Goal: Information Seeking & Learning: Learn about a topic

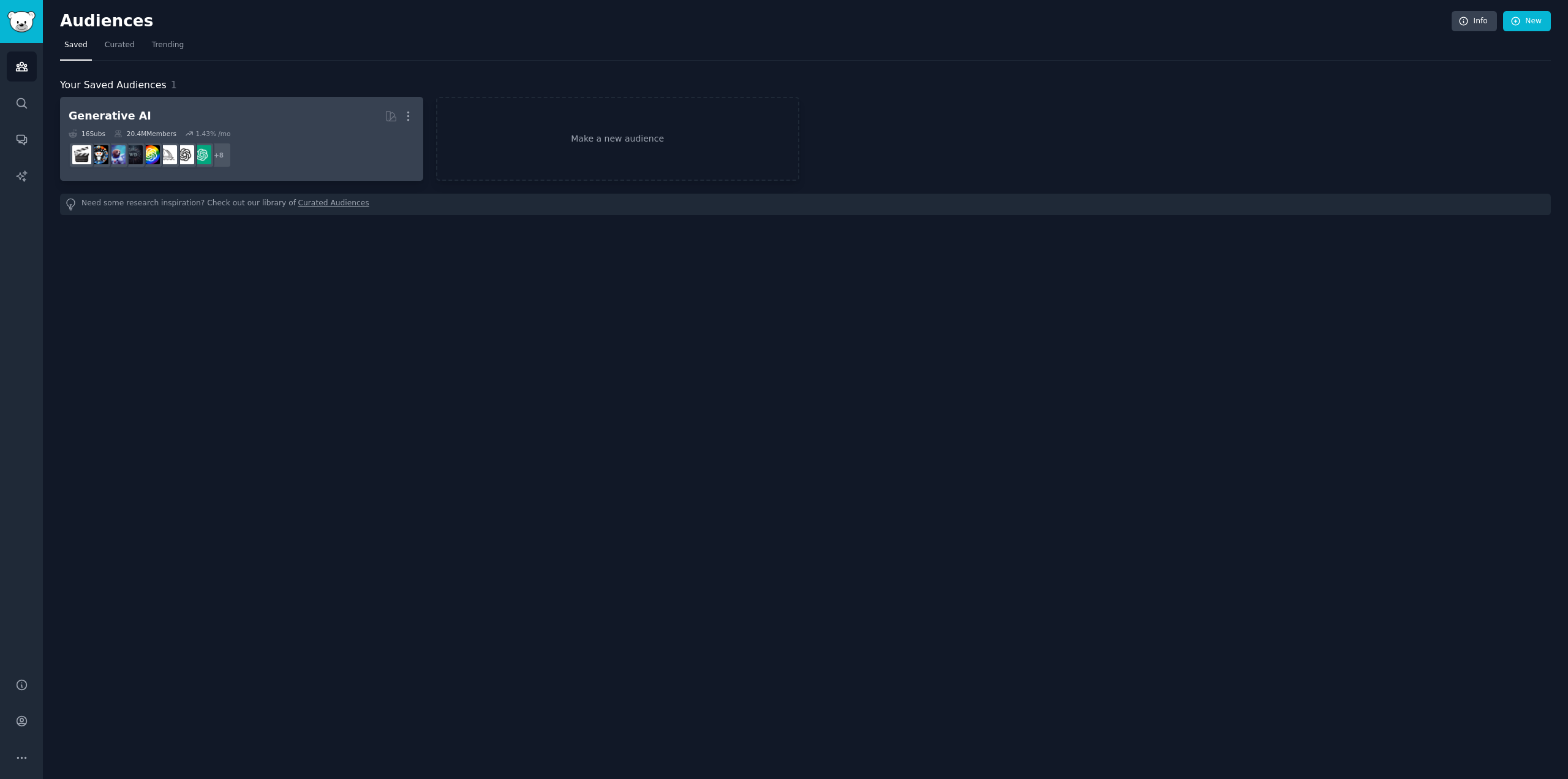
click at [282, 139] on dd "+ 8" at bounding box center [241, 155] width 346 height 34
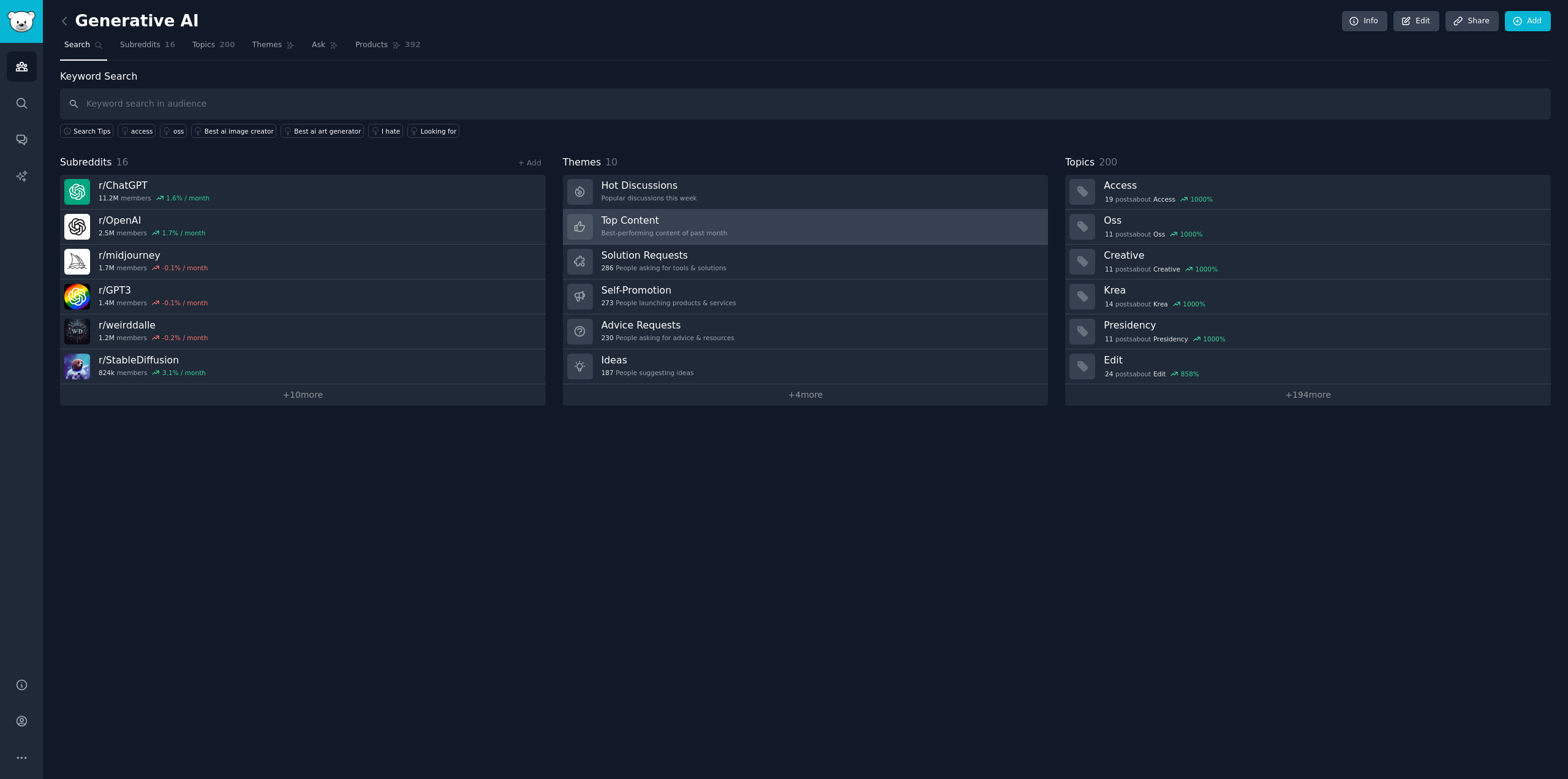
click at [643, 222] on h3 "Top Content" at bounding box center [664, 221] width 126 height 13
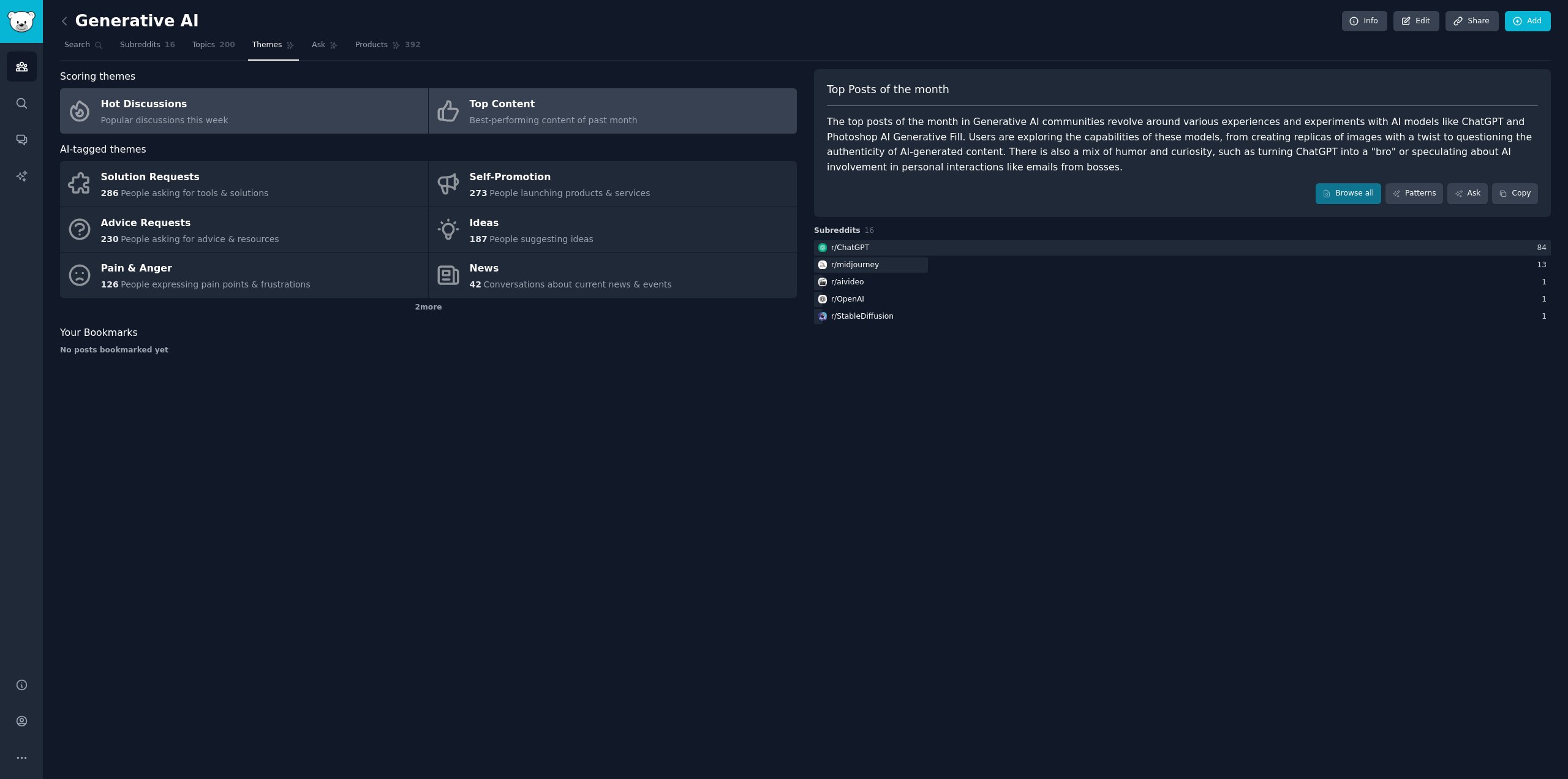
click at [236, 106] on link "Hot Discussions Popular discussions this week" at bounding box center [244, 111] width 368 height 45
